Goal: Navigation & Orientation: Go to known website

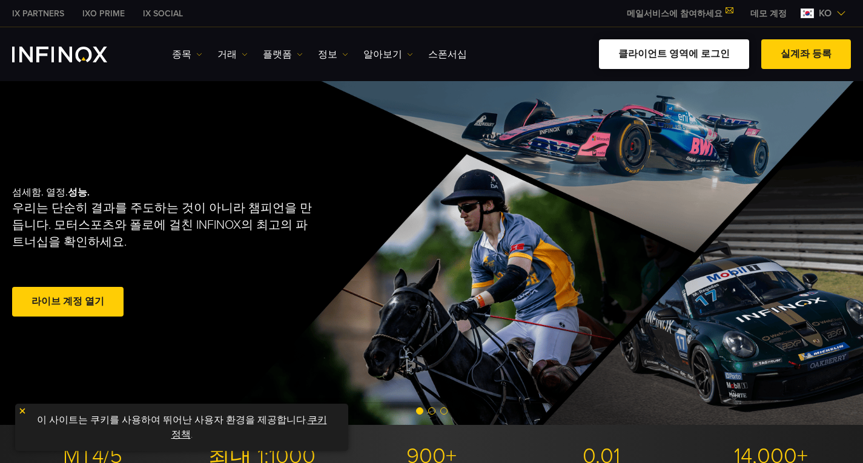
drag, startPoint x: 0, startPoint y: 0, endPoint x: 687, endPoint y: 53, distance: 689.2
click at [687, 53] on link "클라이언트 영역에 로그인" at bounding box center [674, 54] width 150 height 30
